Goal: Task Accomplishment & Management: Manage account settings

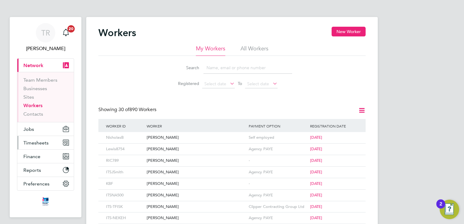
click at [31, 142] on span "Timesheets" at bounding box center [35, 143] width 25 height 6
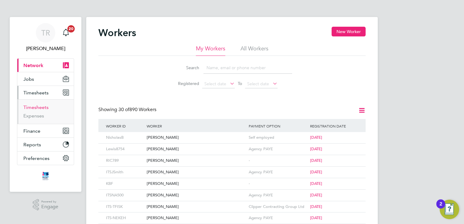
click at [38, 107] on link "Timesheets" at bounding box center [35, 107] width 25 height 6
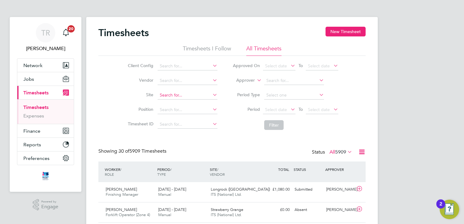
click at [197, 93] on input at bounding box center [187, 95] width 60 height 8
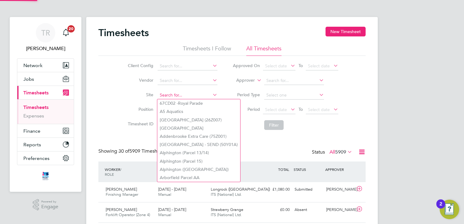
click at [197, 93] on input at bounding box center [187, 95] width 60 height 8
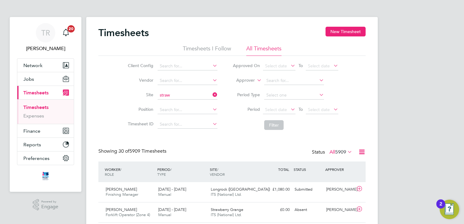
click at [189, 101] on li "Straw [PERSON_NAME] Grange" at bounding box center [190, 103] width 67 height 8
type input "Strawberry Grange"
click at [274, 122] on button "Filter" at bounding box center [273, 125] width 19 height 10
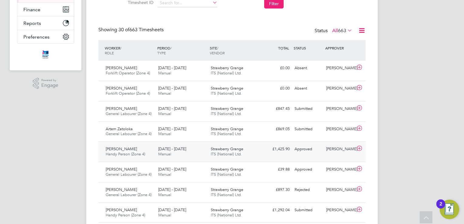
click at [301, 155] on div "[PERSON_NAME] Handy Person (Zone 4) [DATE] - [DATE] [DATE] - [DATE] Manual Stra…" at bounding box center [231, 151] width 267 height 20
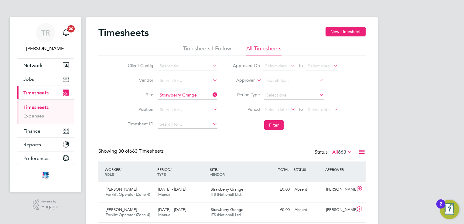
drag, startPoint x: 213, startPoint y: 93, endPoint x: 205, endPoint y: 95, distance: 7.8
click at [205, 95] on input "Strawberry Grange" at bounding box center [187, 95] width 60 height 8
click at [198, 103] on li "[GEOGRAPHIC_DATA]" at bounding box center [187, 103] width 60 height 8
type input "[GEOGRAPHIC_DATA]"
click at [273, 122] on button "Filter" at bounding box center [273, 125] width 19 height 10
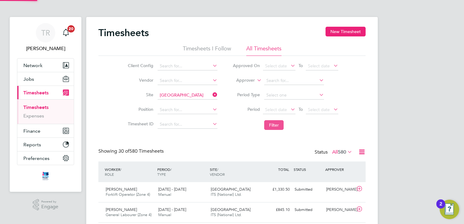
scroll to position [15, 53]
click at [211, 93] on icon at bounding box center [211, 94] width 0 height 8
click at [198, 96] on input at bounding box center [187, 95] width 60 height 8
click at [196, 104] on li "[PERSON_NAME] Causeway" at bounding box center [187, 103] width 60 height 8
type input "[PERSON_NAME] Causeway"
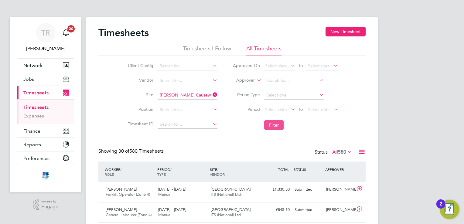
click at [276, 129] on button "Filter" at bounding box center [273, 125] width 19 height 10
